Goal: Task Accomplishment & Management: Manage account settings

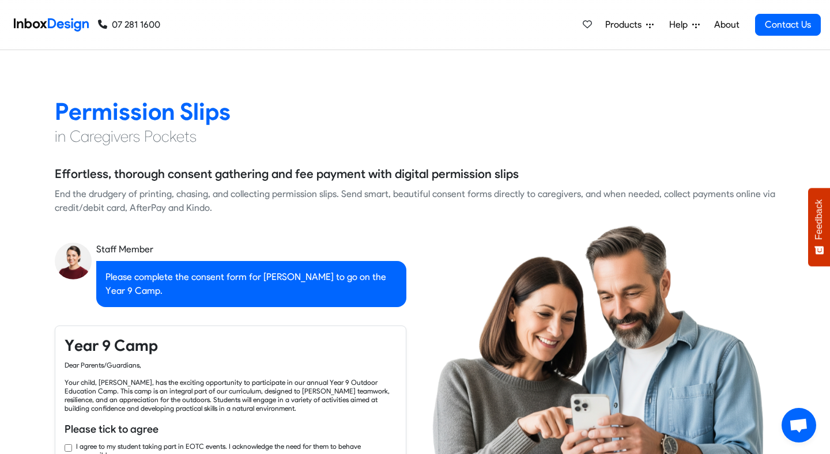
scroll to position [907, 0]
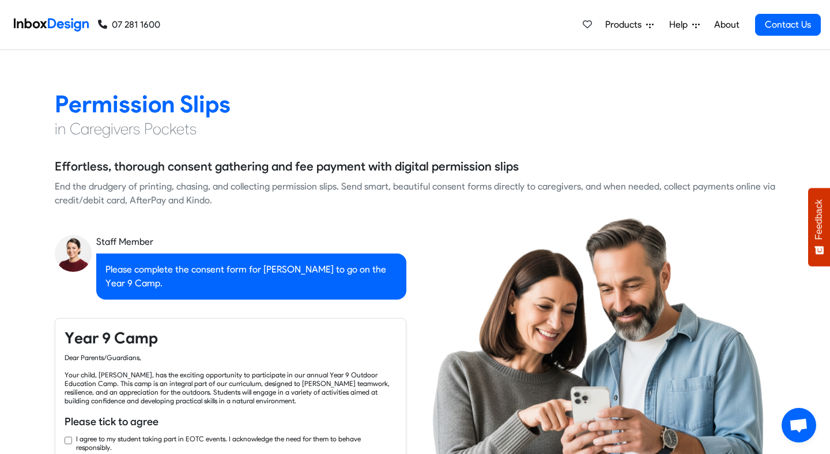
checkbox input "true"
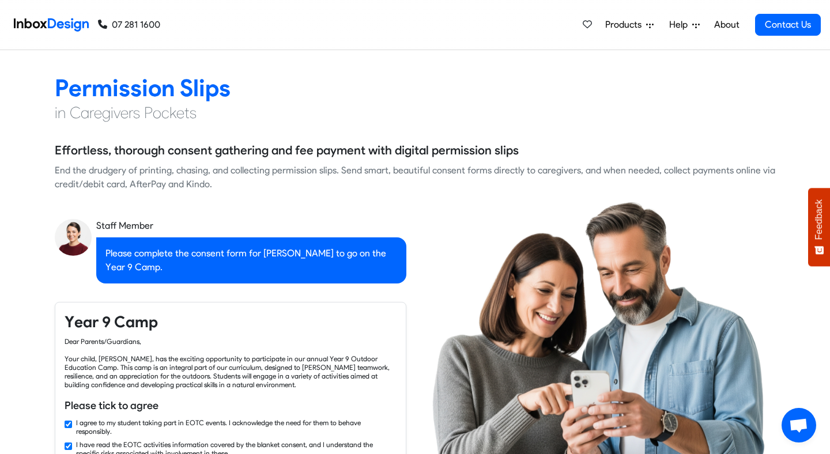
checkbox input "true"
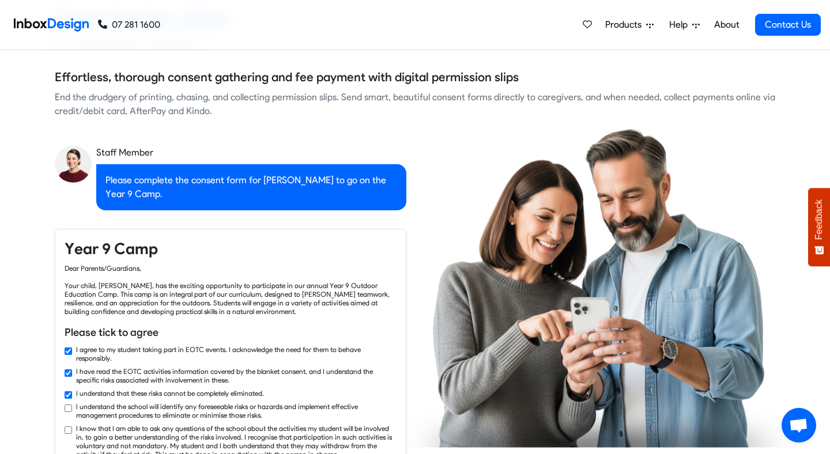
checkbox input "true"
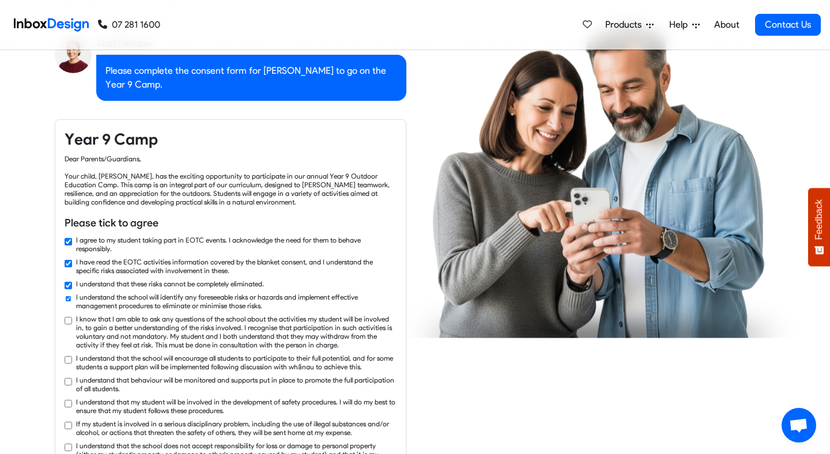
checkbox input "true"
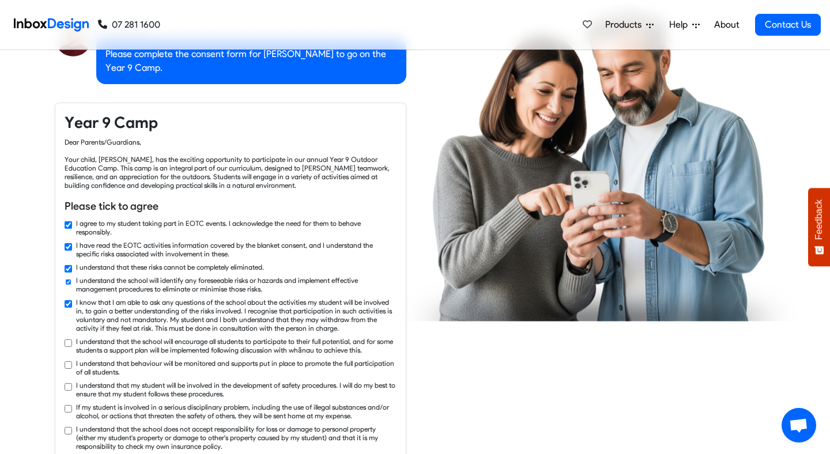
checkbox input "true"
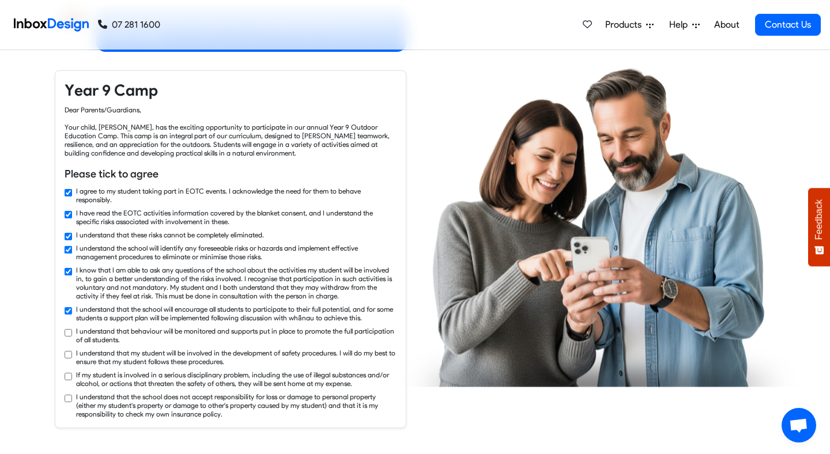
checkbox input "true"
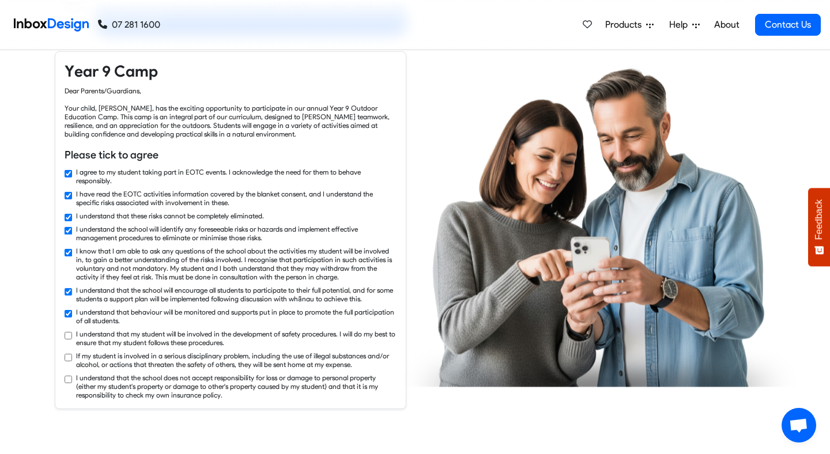
checkbox input "true"
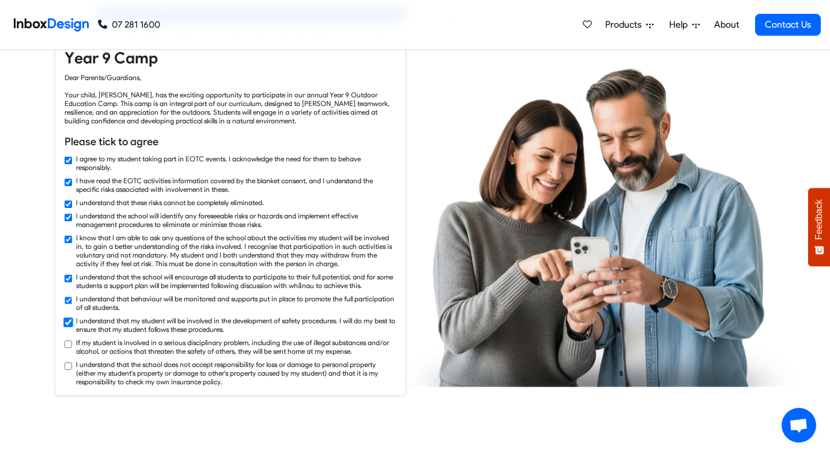
checkbox input "true"
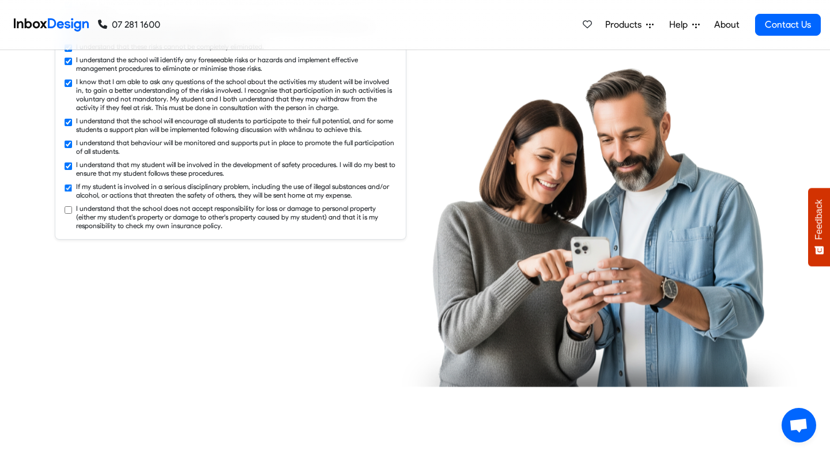
checkbox input "true"
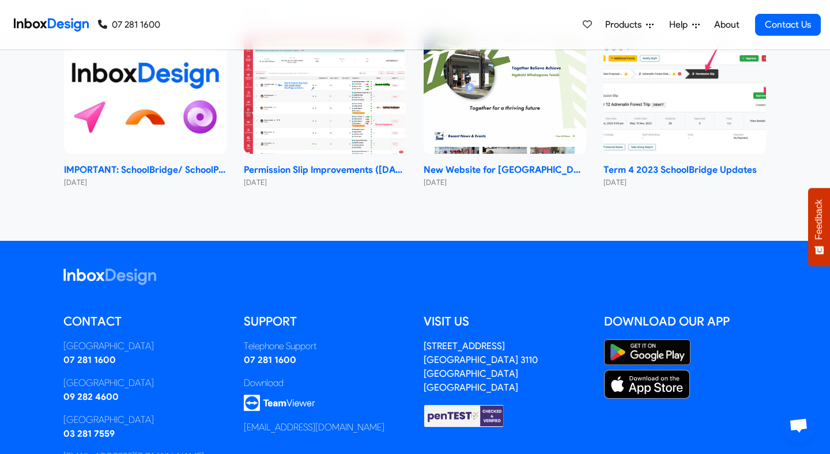
scroll to position [5457, 0]
